Goal: Information Seeking & Learning: Learn about a topic

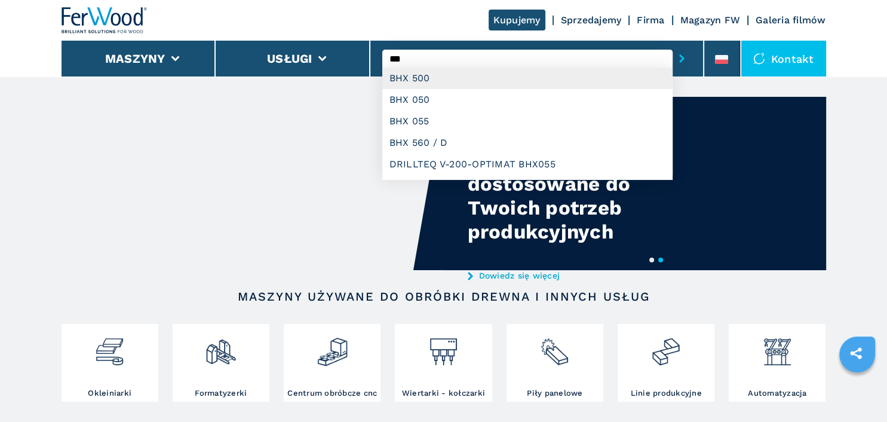
click at [436, 84] on div "BHX 500" at bounding box center [527, 79] width 290 height 22
type input "*******"
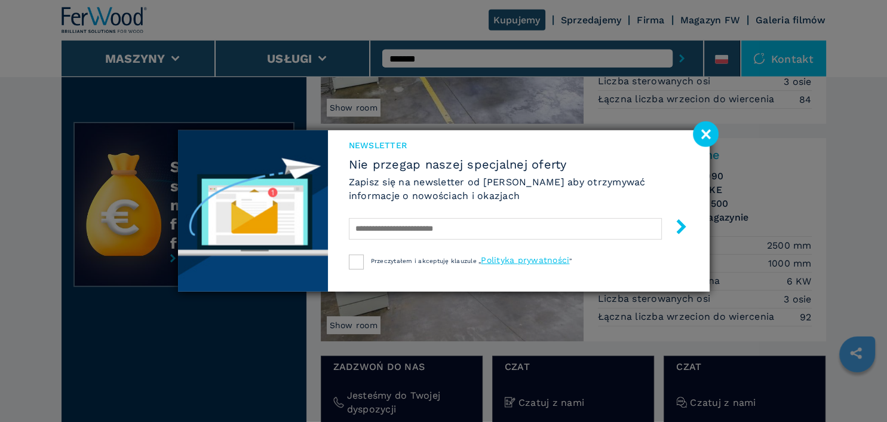
scroll to position [189, 0]
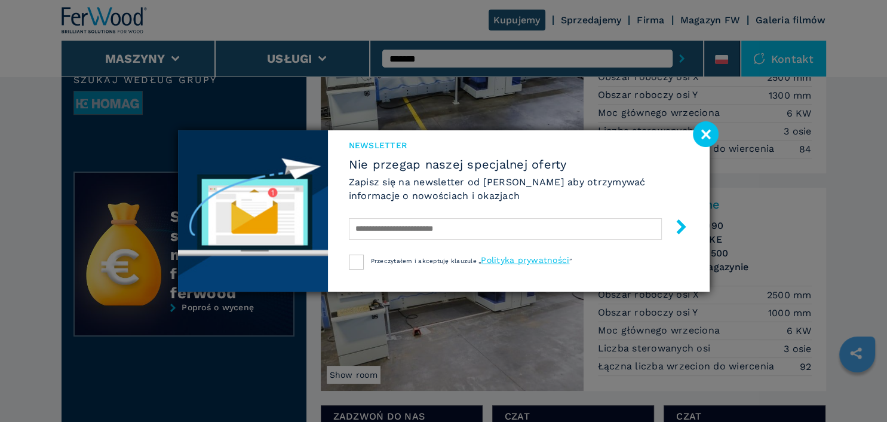
click at [708, 133] on image at bounding box center [706, 134] width 26 height 26
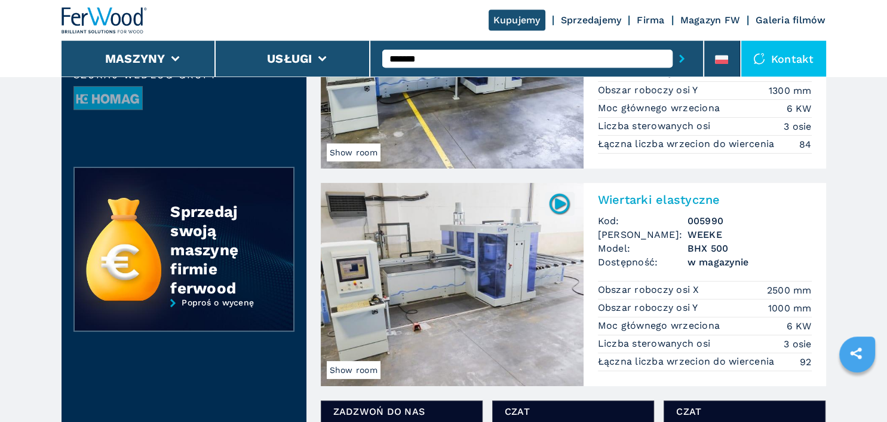
scroll to position [0, 0]
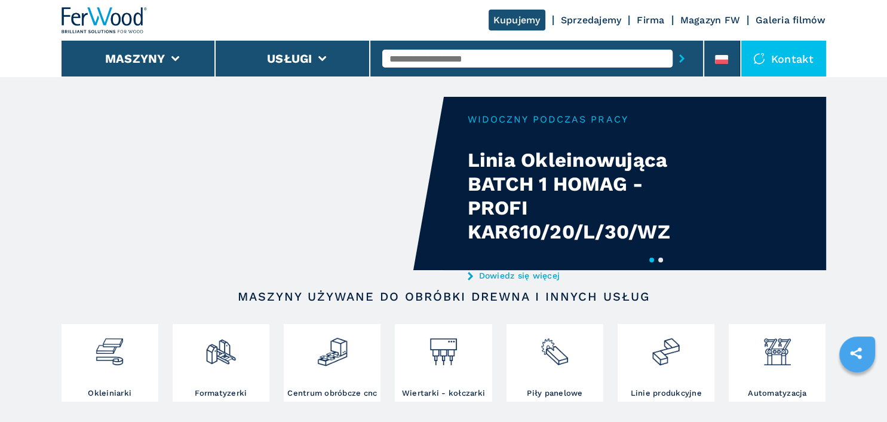
click at [500, 61] on input "text" at bounding box center [527, 59] width 290 height 18
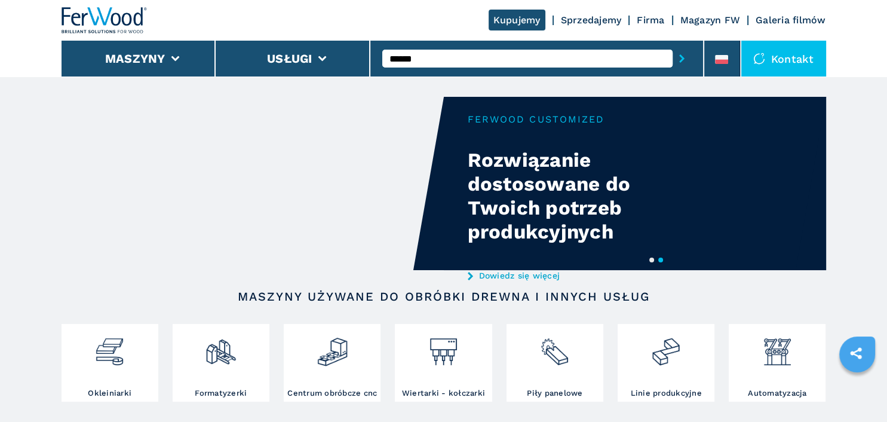
type input "******"
click at [683, 59] on icon "submit-button" at bounding box center [681, 58] width 5 height 8
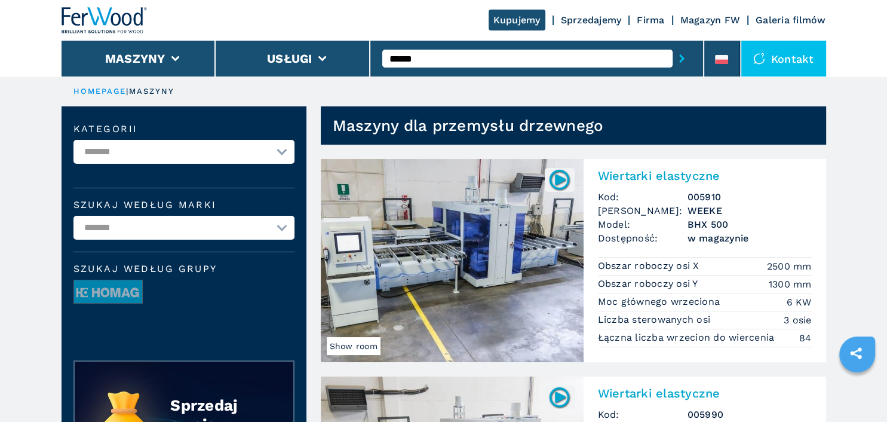
click at [472, 217] on img at bounding box center [452, 260] width 263 height 203
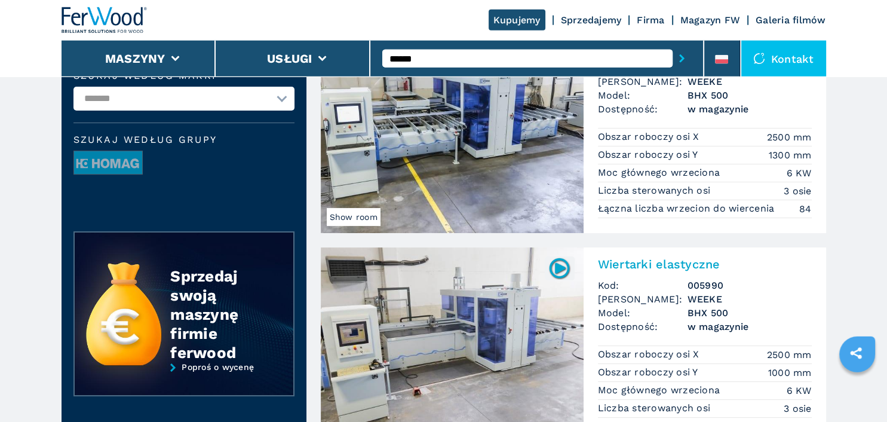
scroll to position [189, 0]
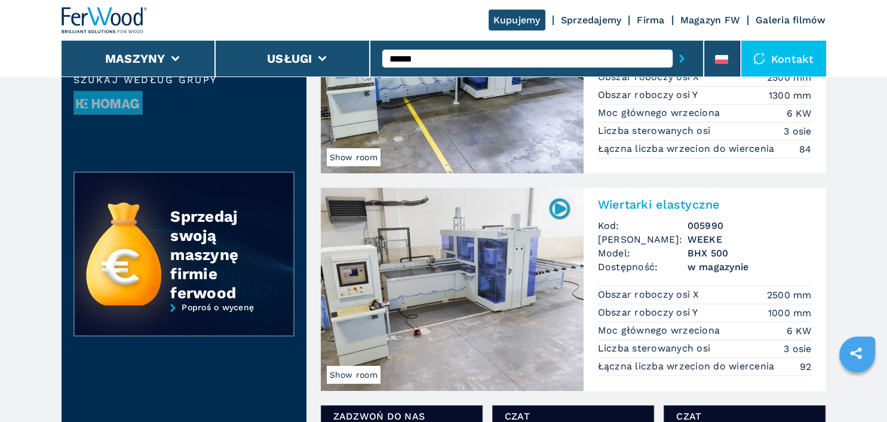
drag, startPoint x: 651, startPoint y: 204, endPoint x: 605, endPoint y: 214, distance: 47.0
click at [651, 204] on h2 "Wiertarki elastyczne" at bounding box center [705, 204] width 214 height 14
